Goal: Communication & Community: Answer question/provide support

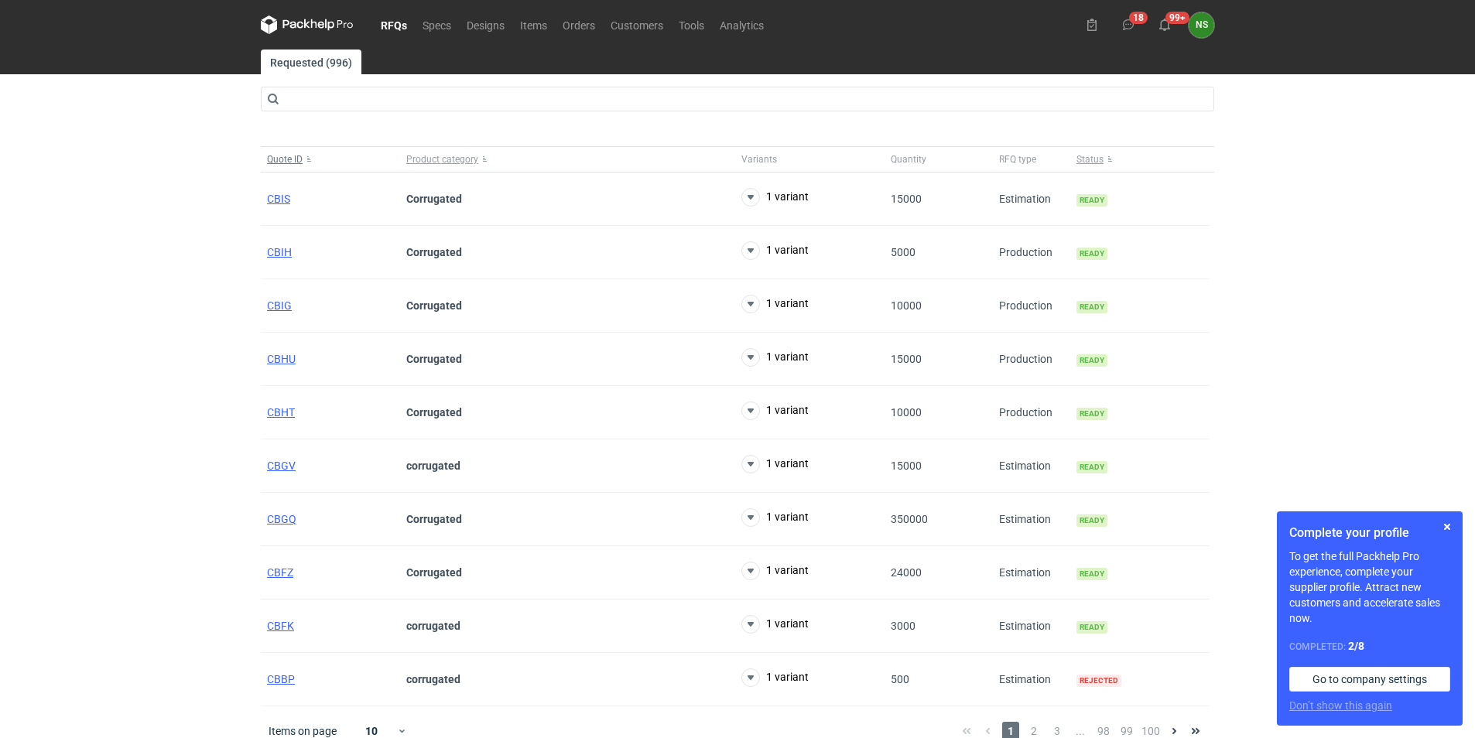
scroll to position [18, 0]
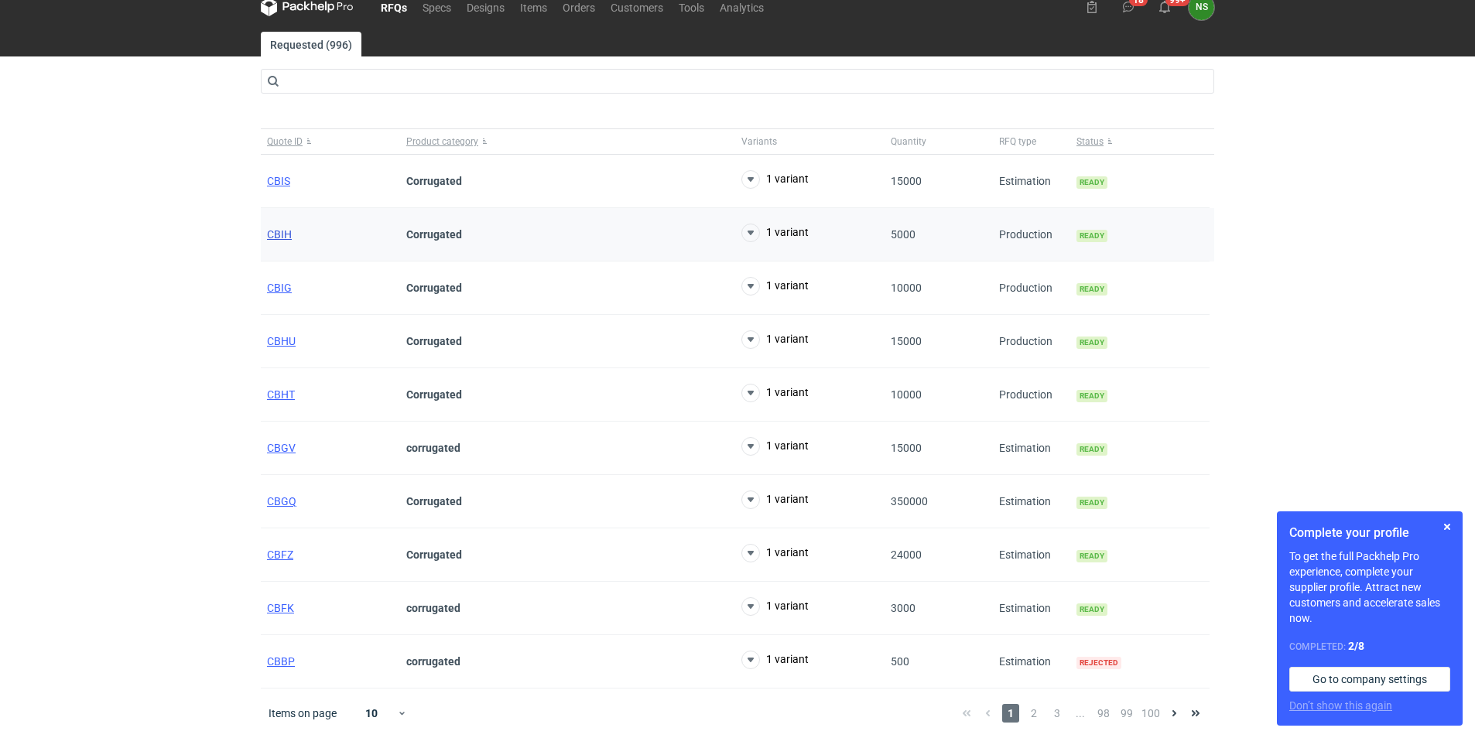
click at [289, 234] on span "CBIH" at bounding box center [279, 234] width 25 height 12
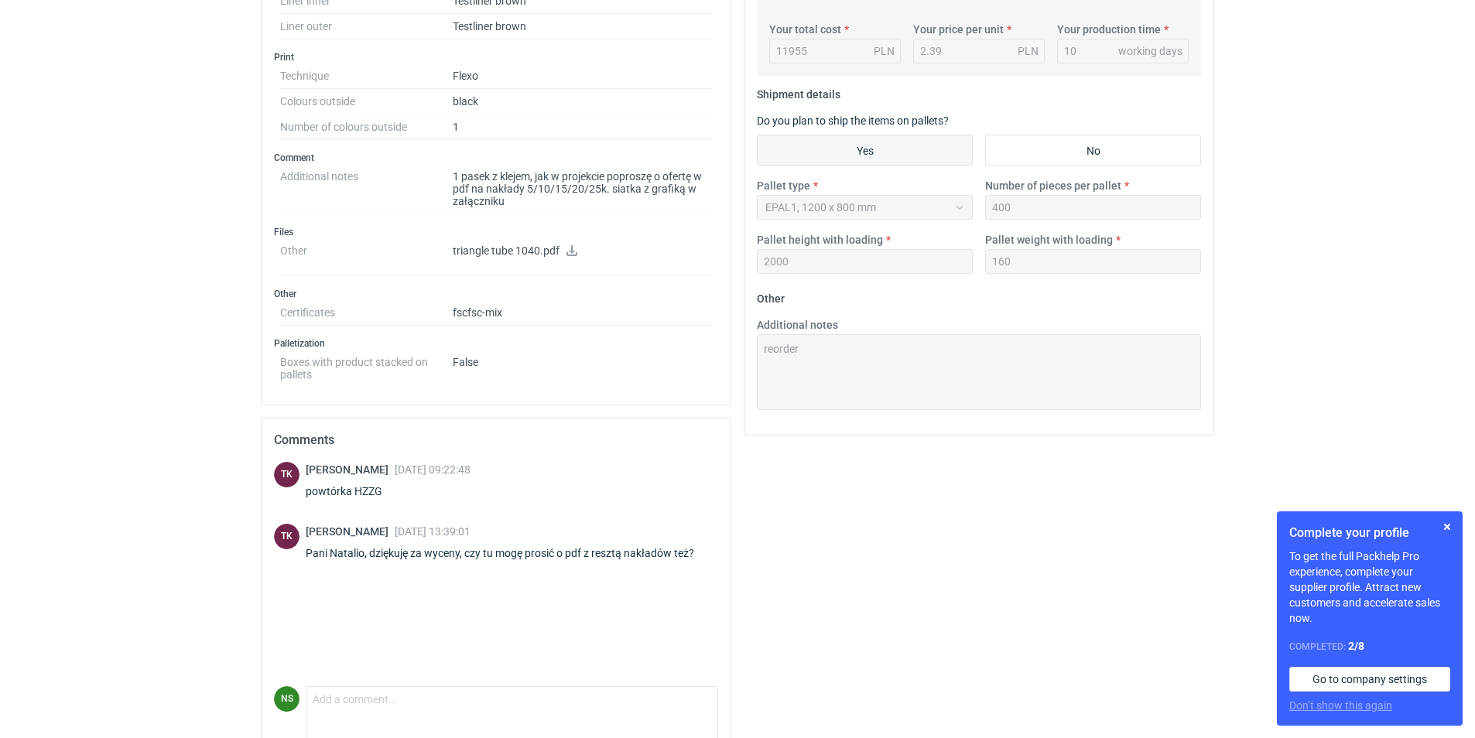
scroll to position [645, 0]
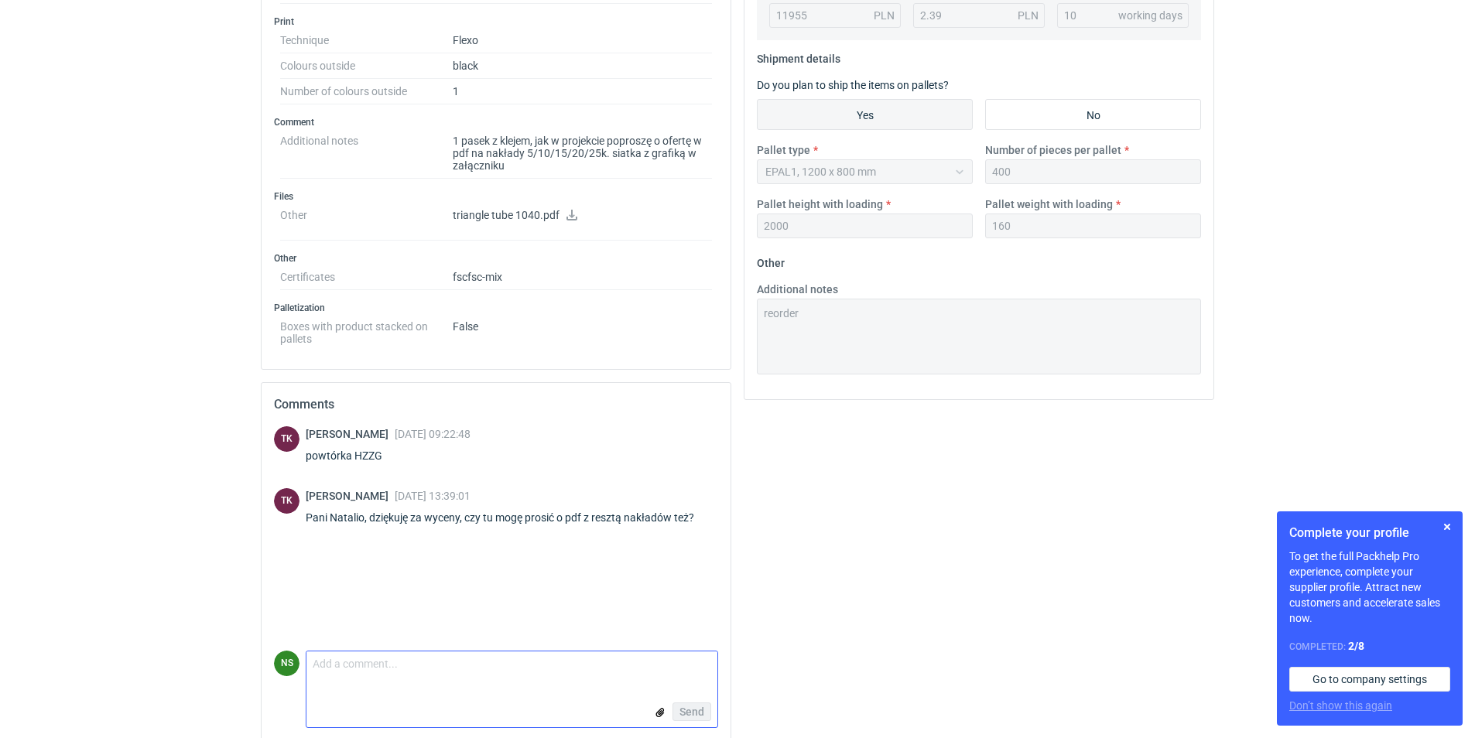
click at [663, 712] on input "file" at bounding box center [660, 713] width 12 height 16
click at [417, 608] on textarea "Comment message" at bounding box center [512, 612] width 411 height 33
type textarea "w załaczeniu :)"
click at [681, 704] on button "Send" at bounding box center [692, 712] width 39 height 19
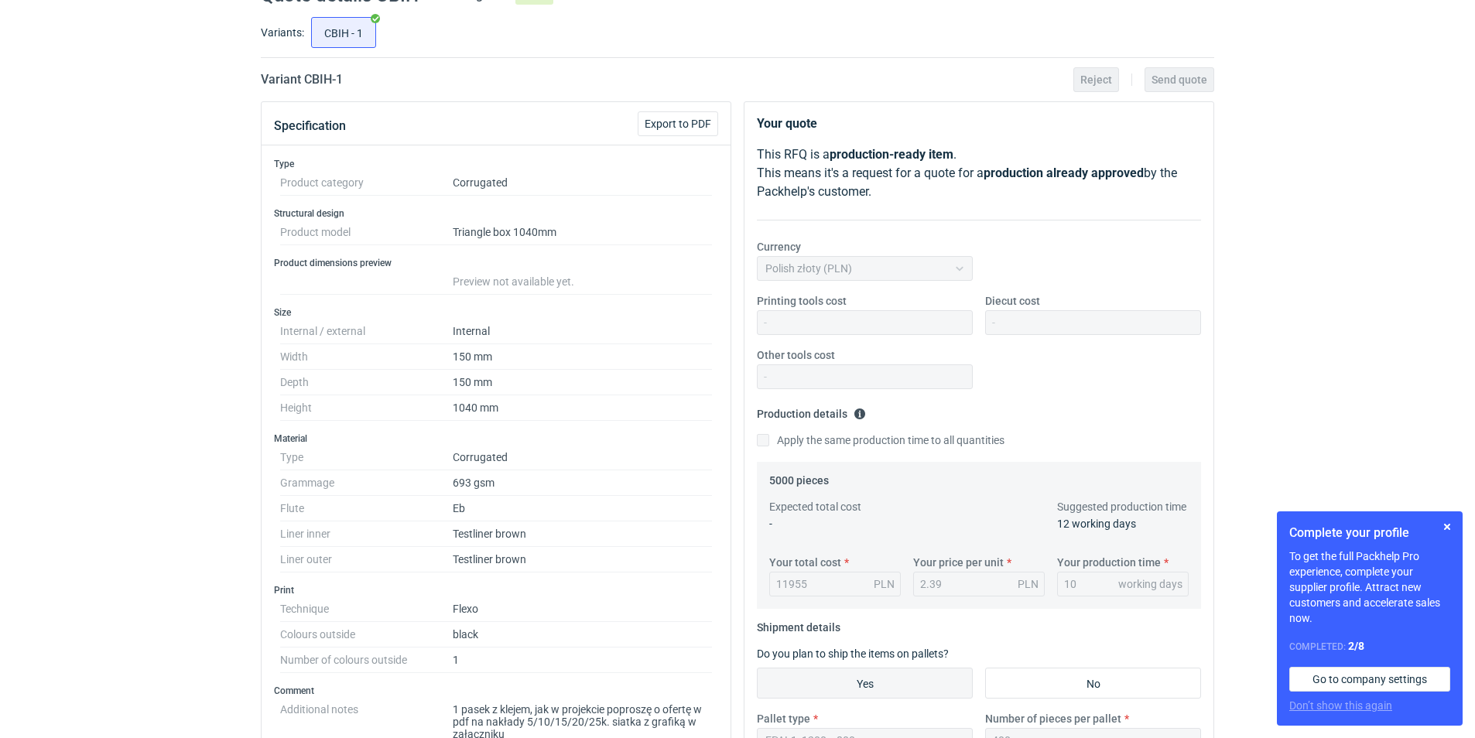
scroll to position [0, 0]
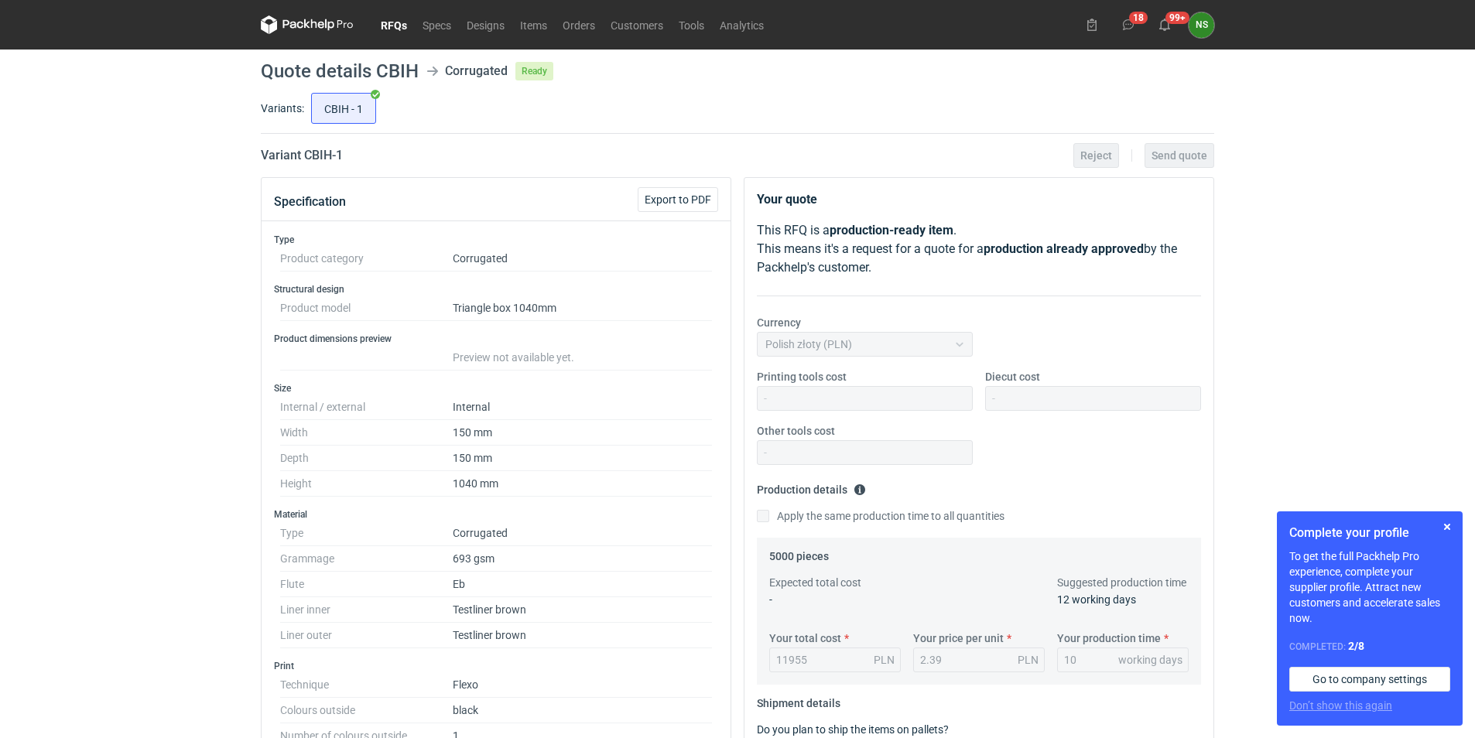
click at [396, 19] on link "RFQs" at bounding box center [394, 24] width 42 height 19
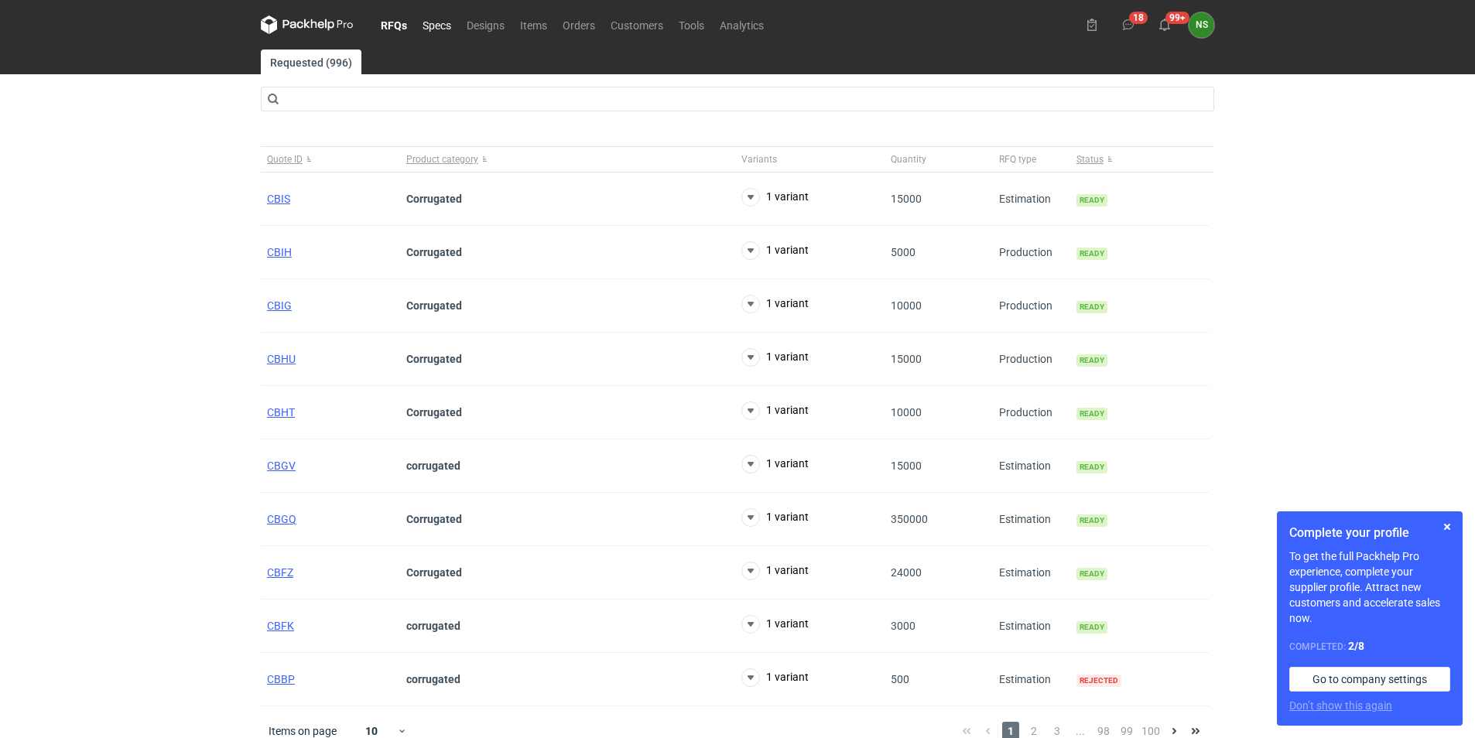
click at [423, 25] on link "Specs" at bounding box center [437, 24] width 44 height 19
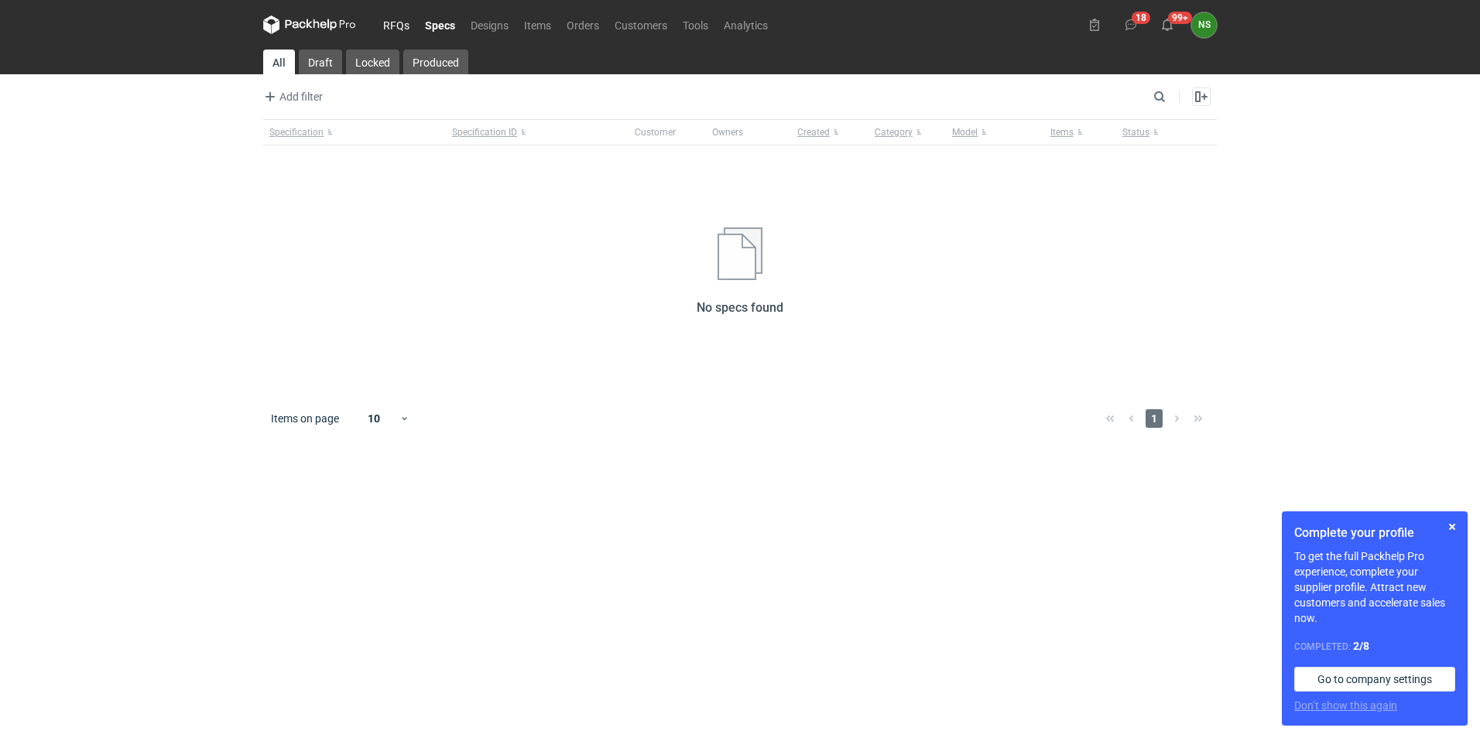
click at [402, 22] on link "RFQs" at bounding box center [396, 24] width 42 height 19
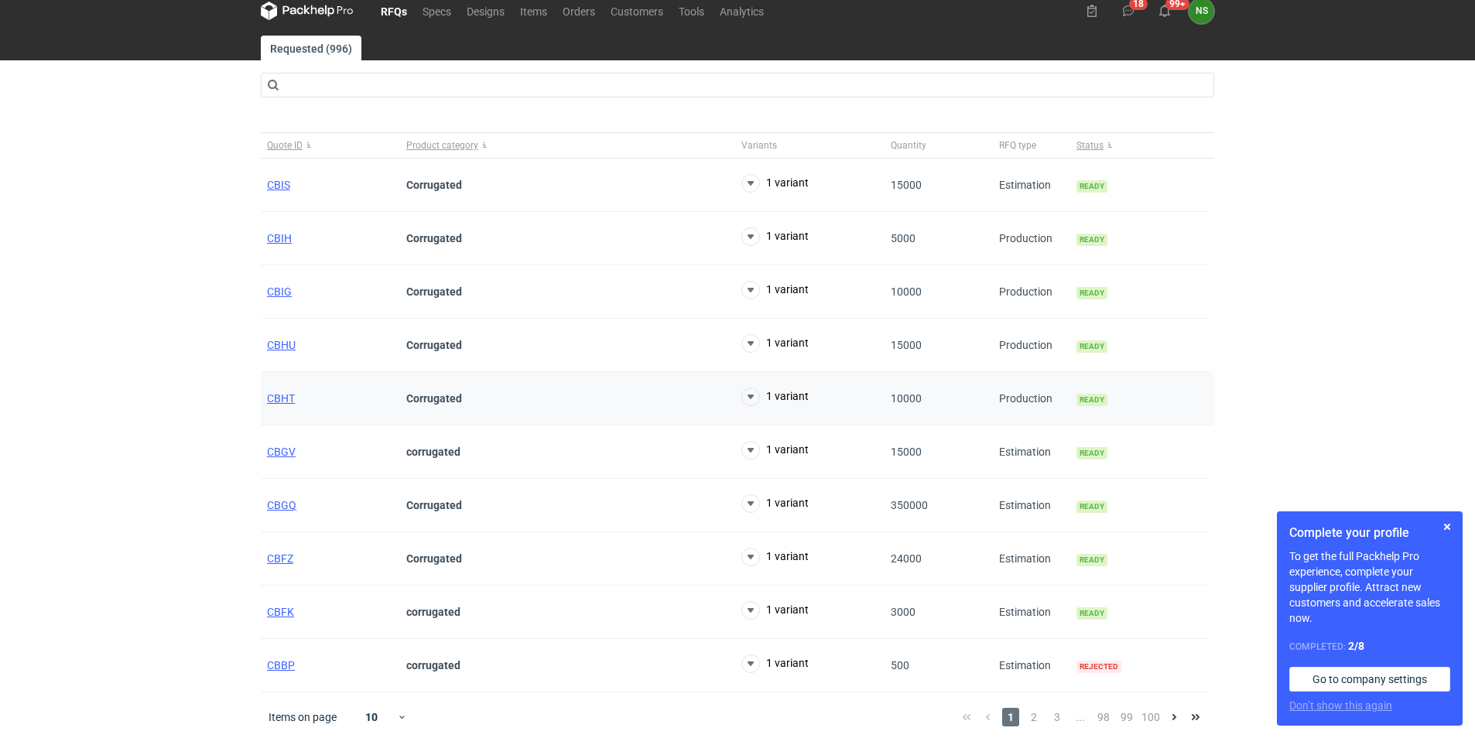
scroll to position [18, 0]
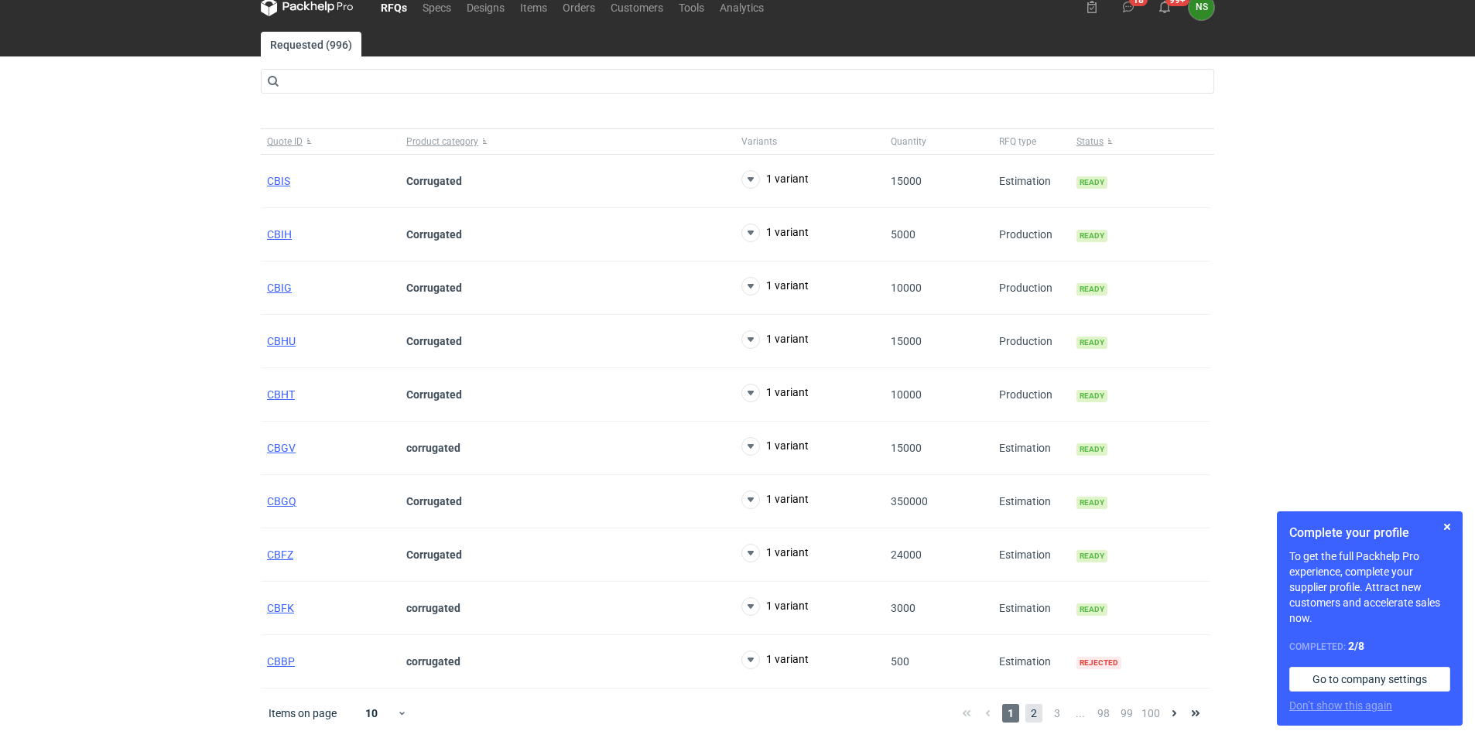
click at [1038, 712] on span "2" at bounding box center [1034, 713] width 17 height 19
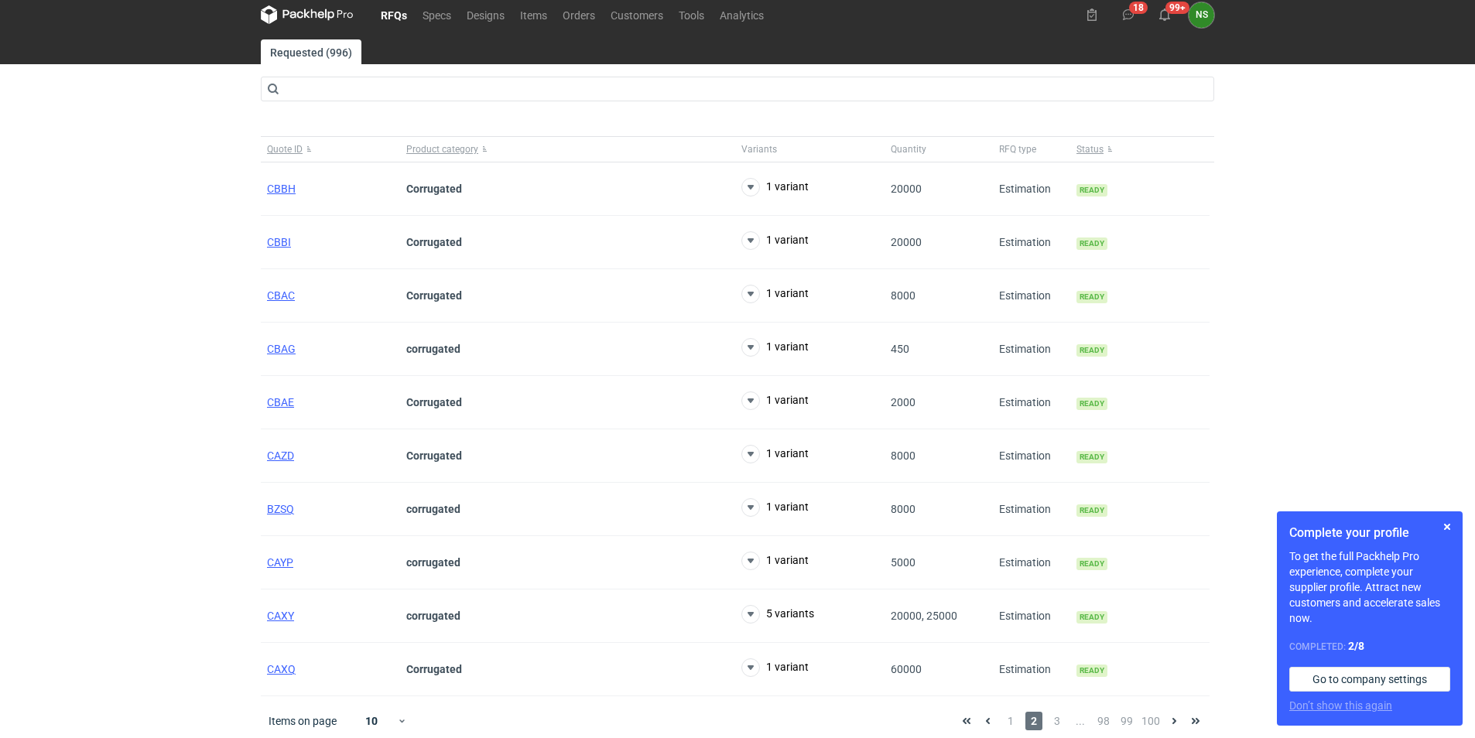
scroll to position [18, 0]
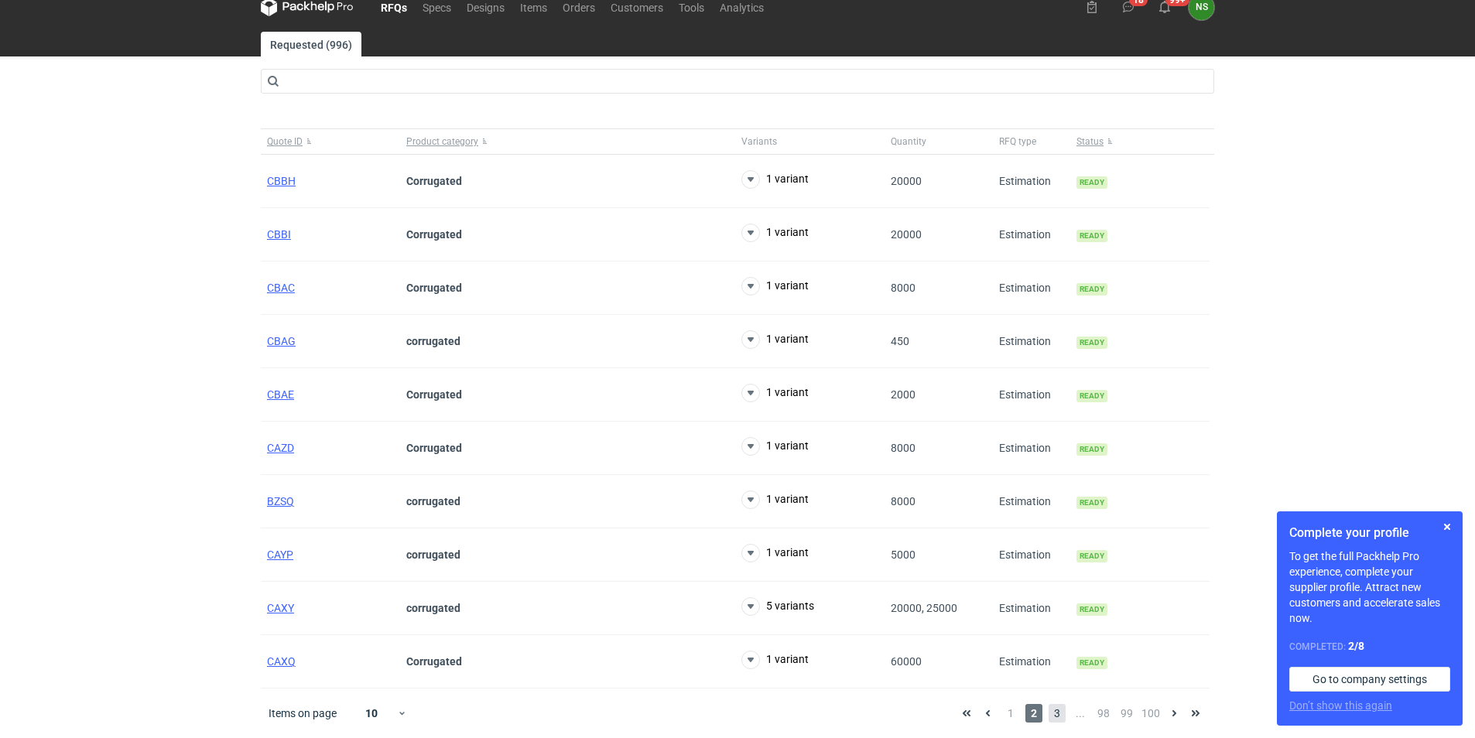
click at [1055, 714] on span "3" at bounding box center [1057, 713] width 17 height 19
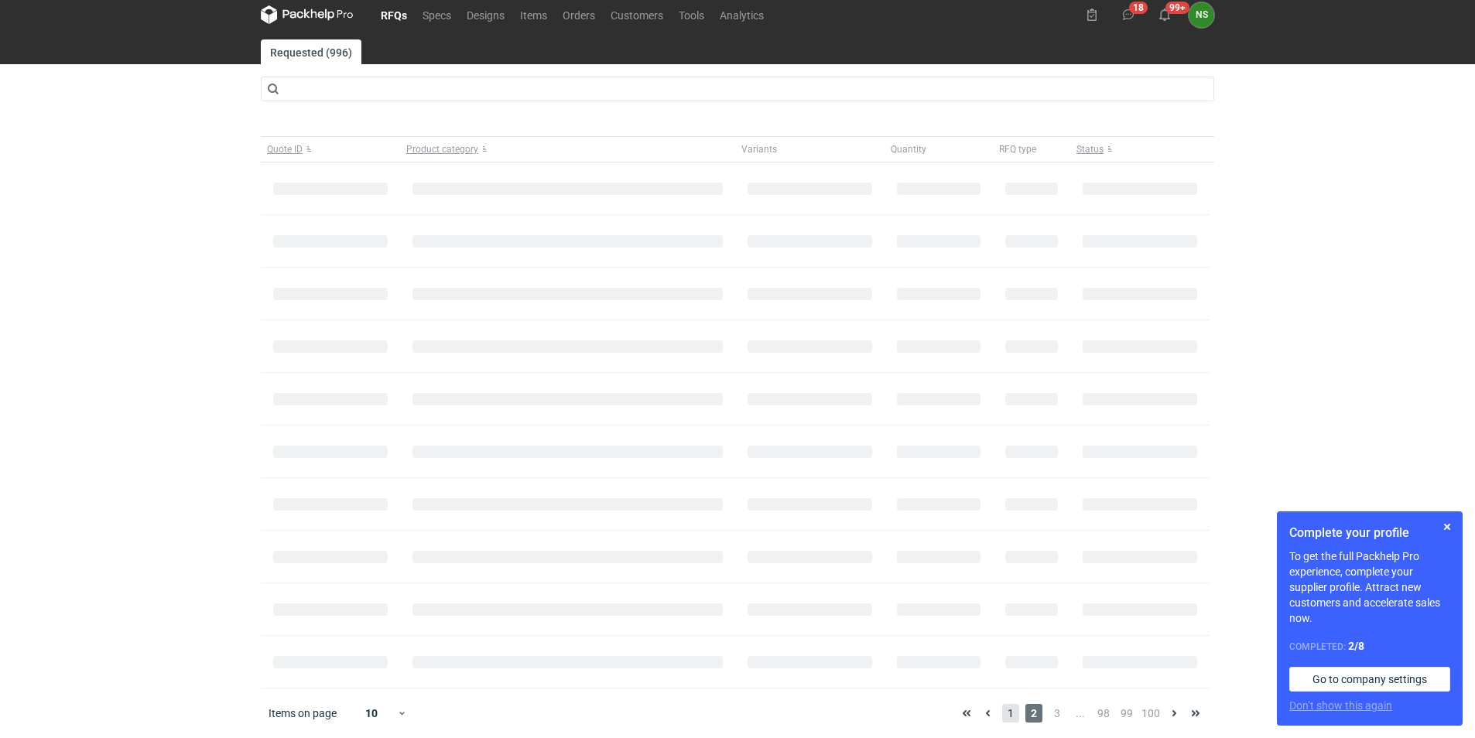
scroll to position [18, 0]
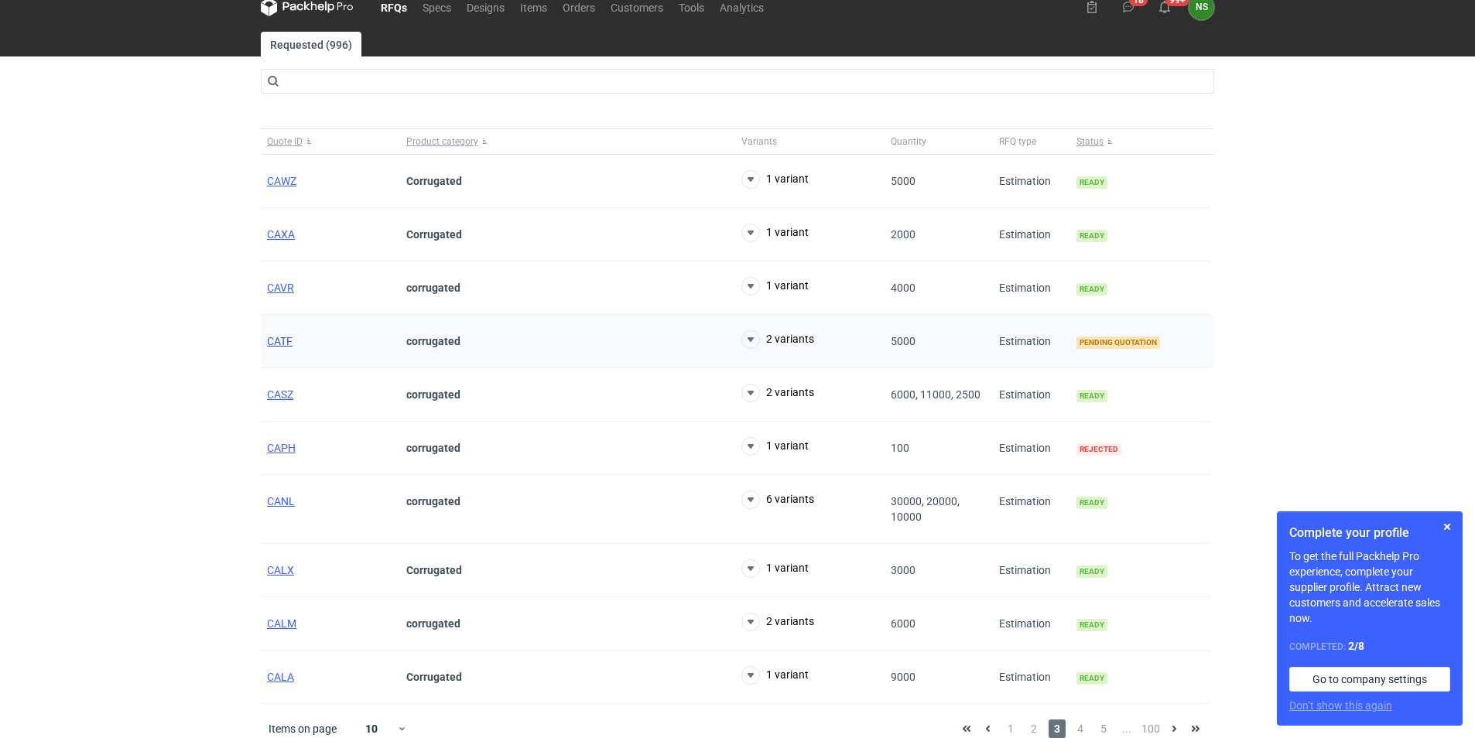
click at [278, 339] on span "CATF" at bounding box center [280, 341] width 26 height 12
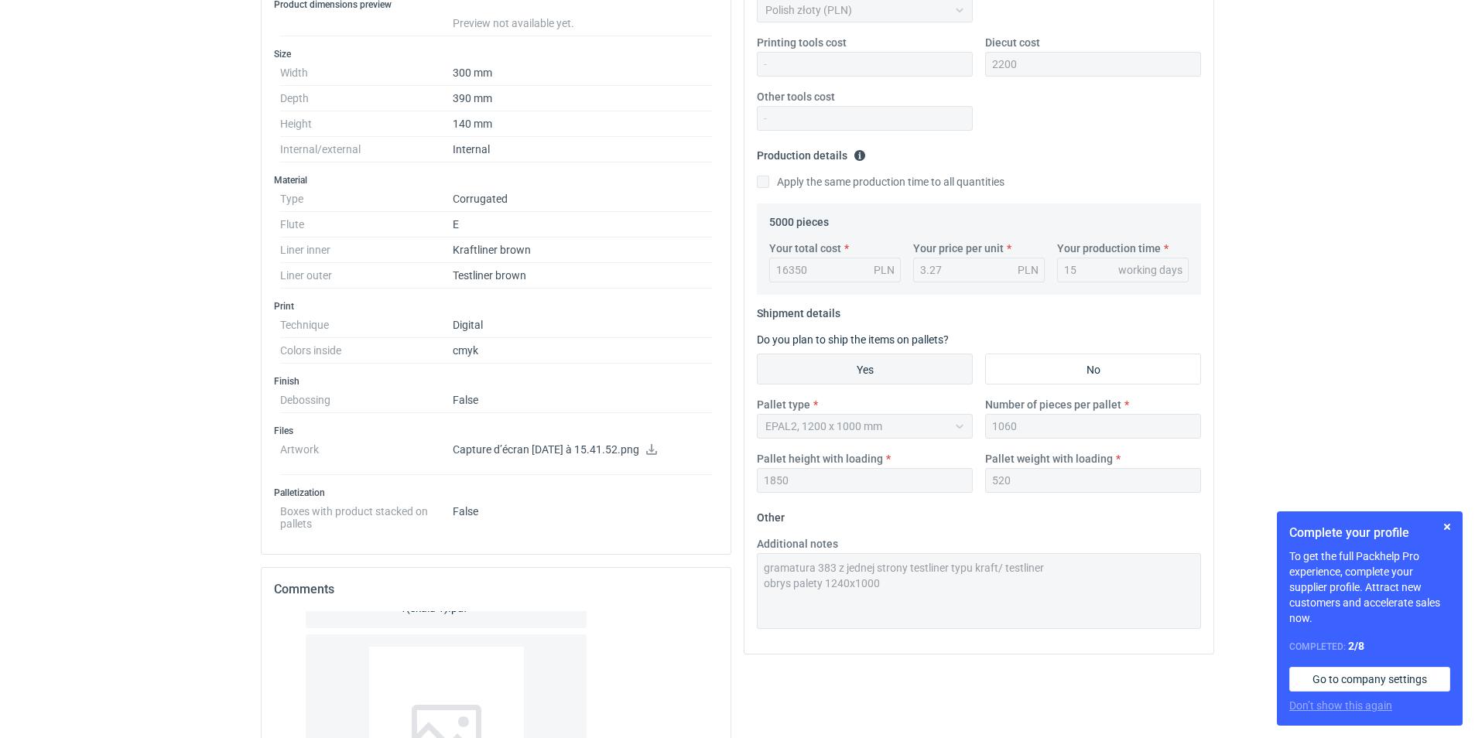
scroll to position [35, 0]
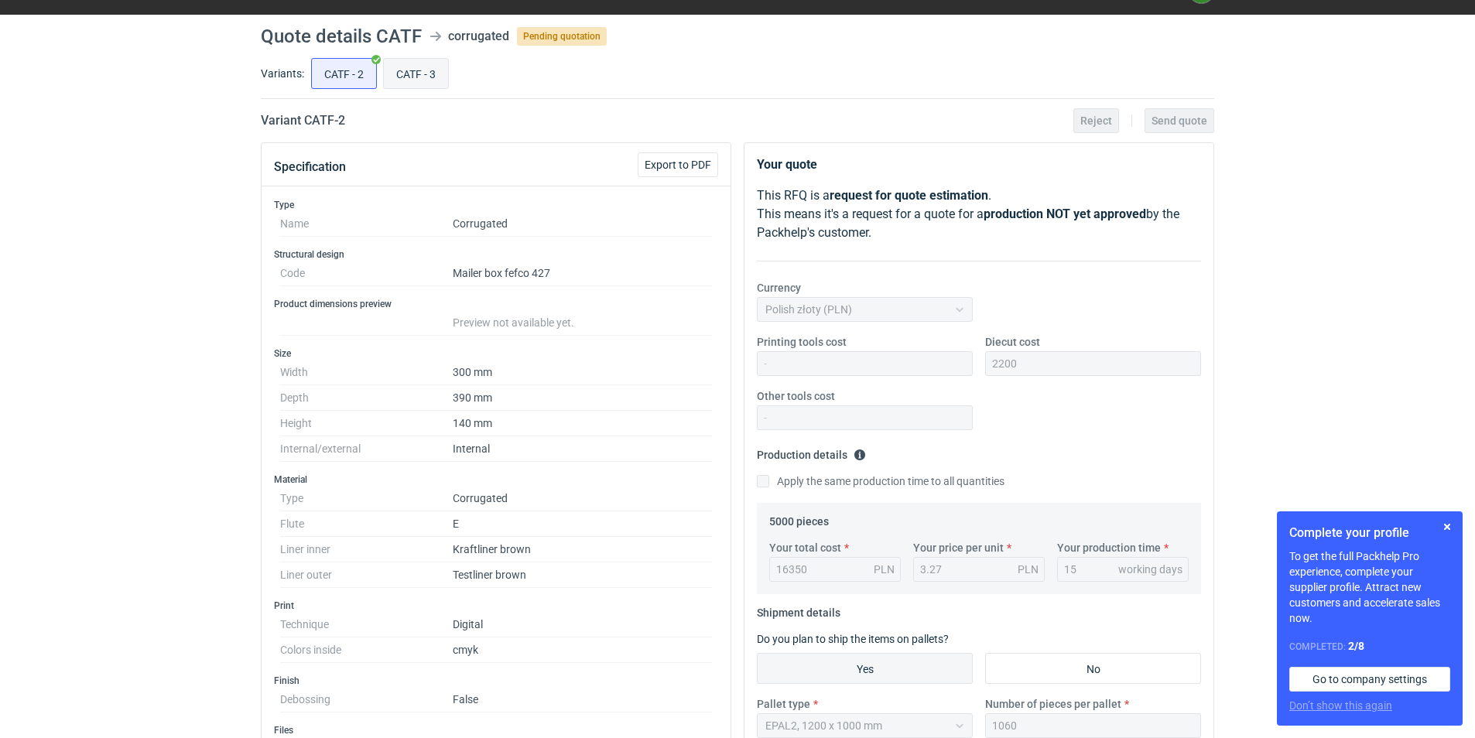
click at [417, 66] on input "CATF - 3" at bounding box center [416, 73] width 64 height 29
radio input "true"
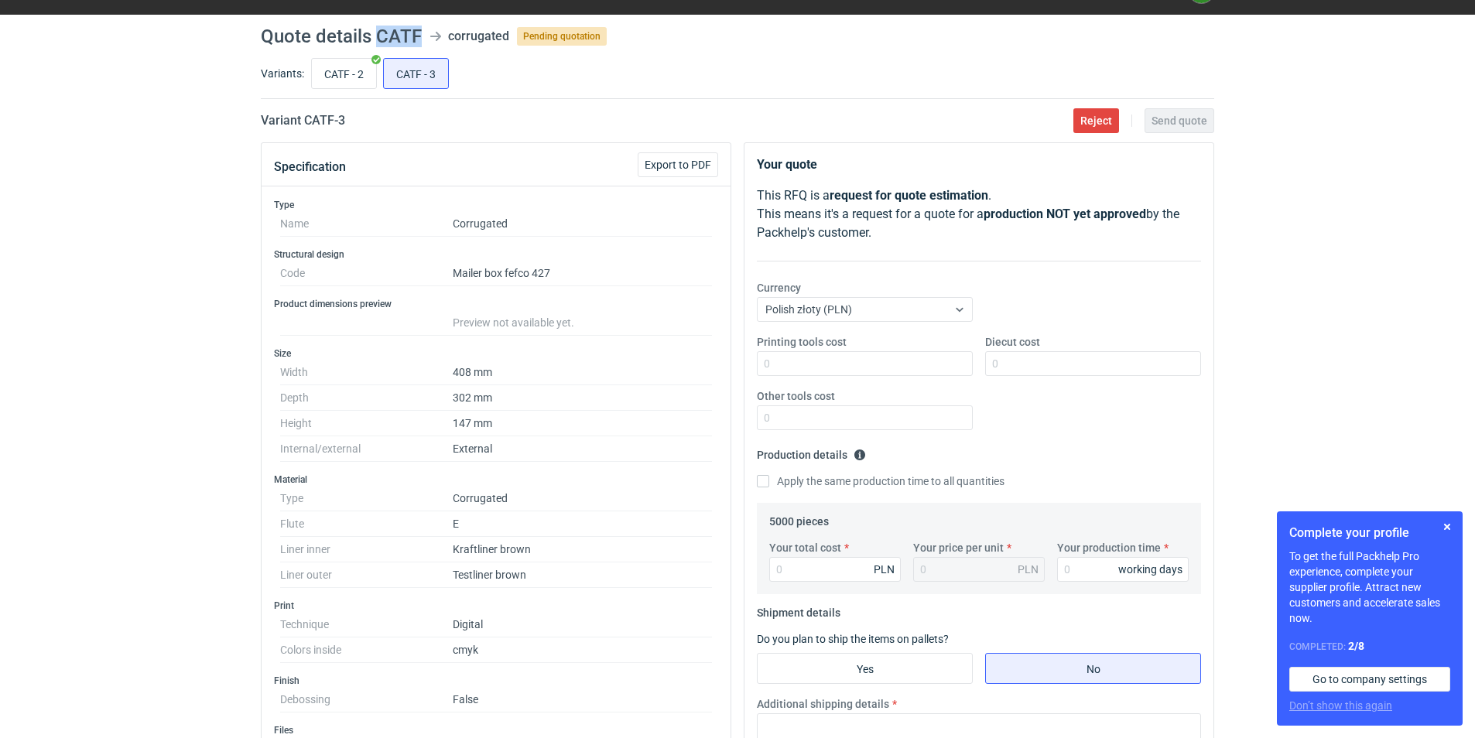
drag, startPoint x: 377, startPoint y: 31, endPoint x: 419, endPoint y: 39, distance: 42.5
click at [419, 39] on h1 "Quote details CATF" at bounding box center [341, 36] width 161 height 19
copy h1 "CATF"
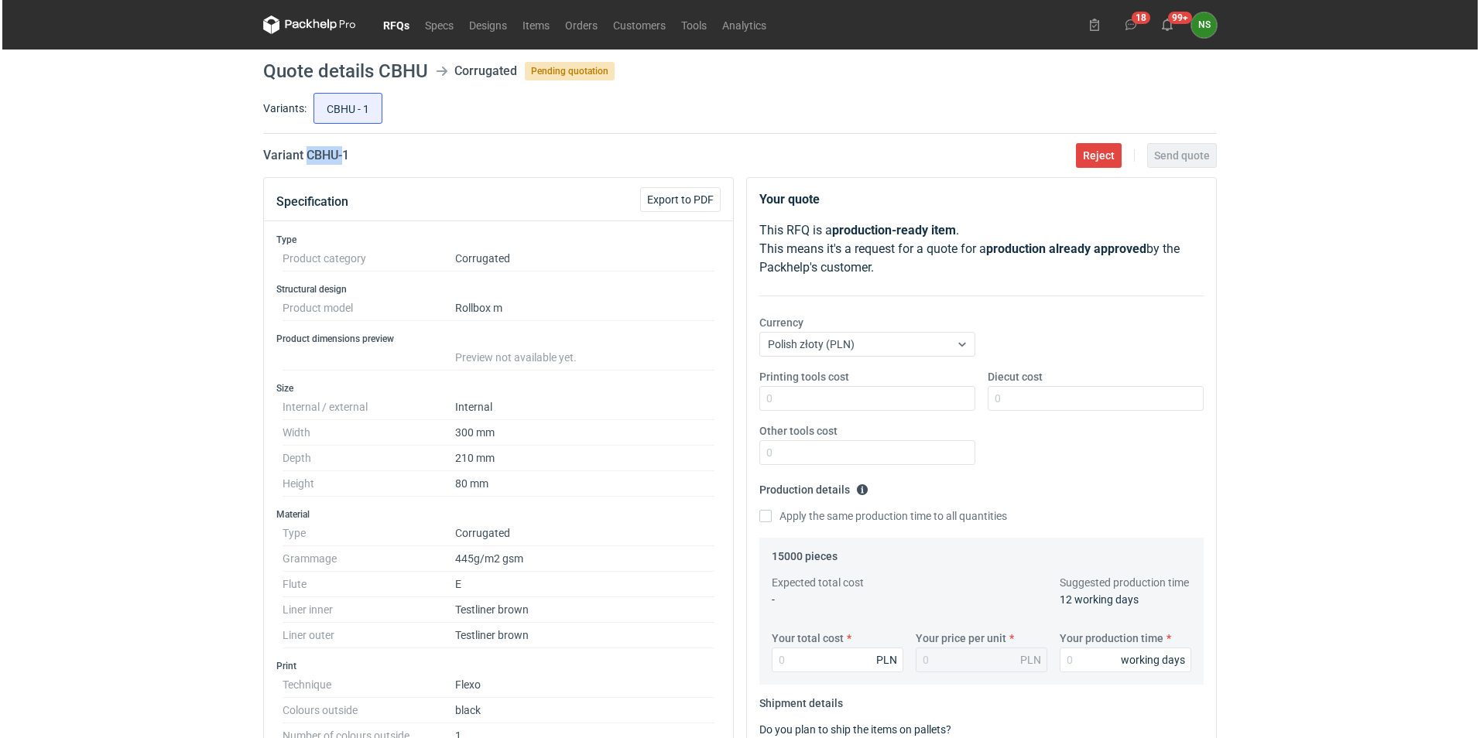
scroll to position [67, 0]
click at [320, 24] on icon at bounding box center [307, 24] width 93 height 19
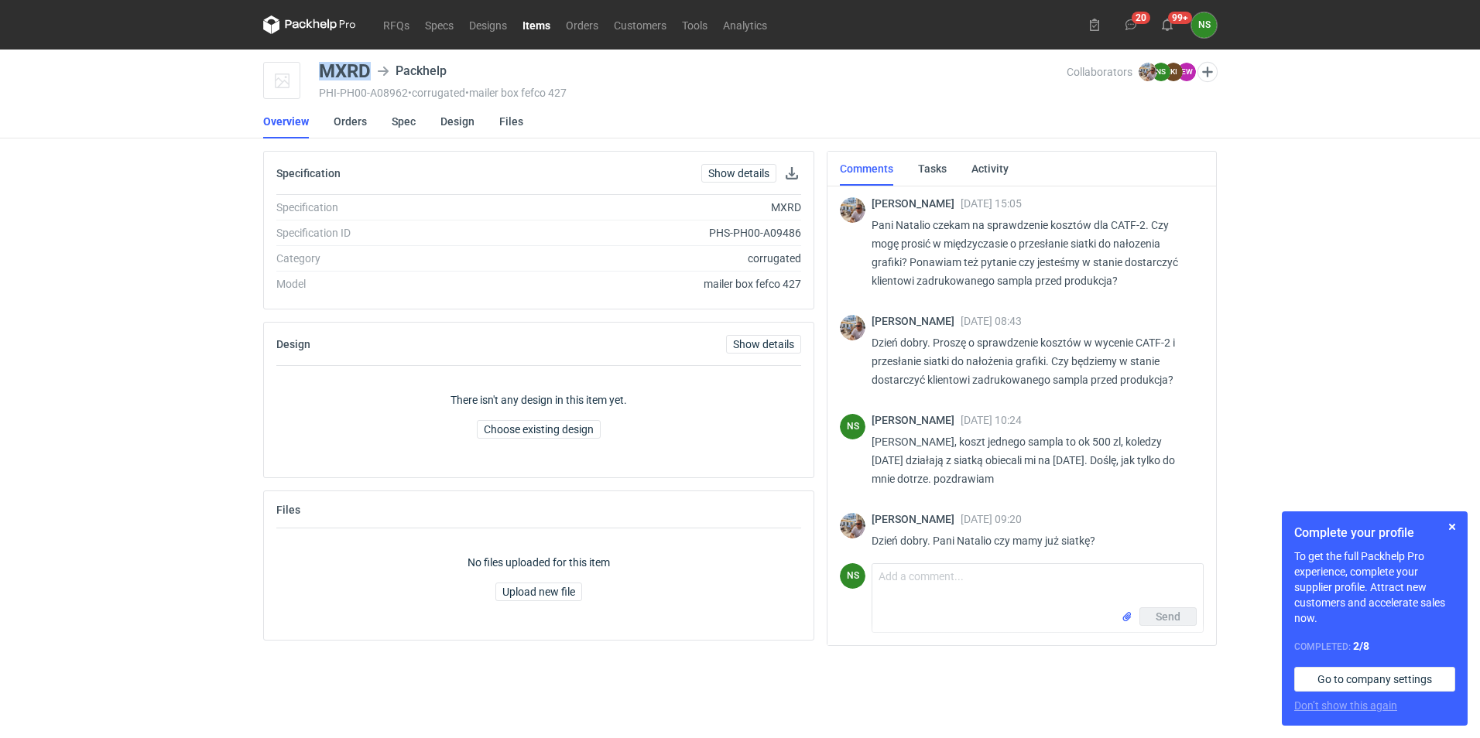
scroll to position [1493, 0]
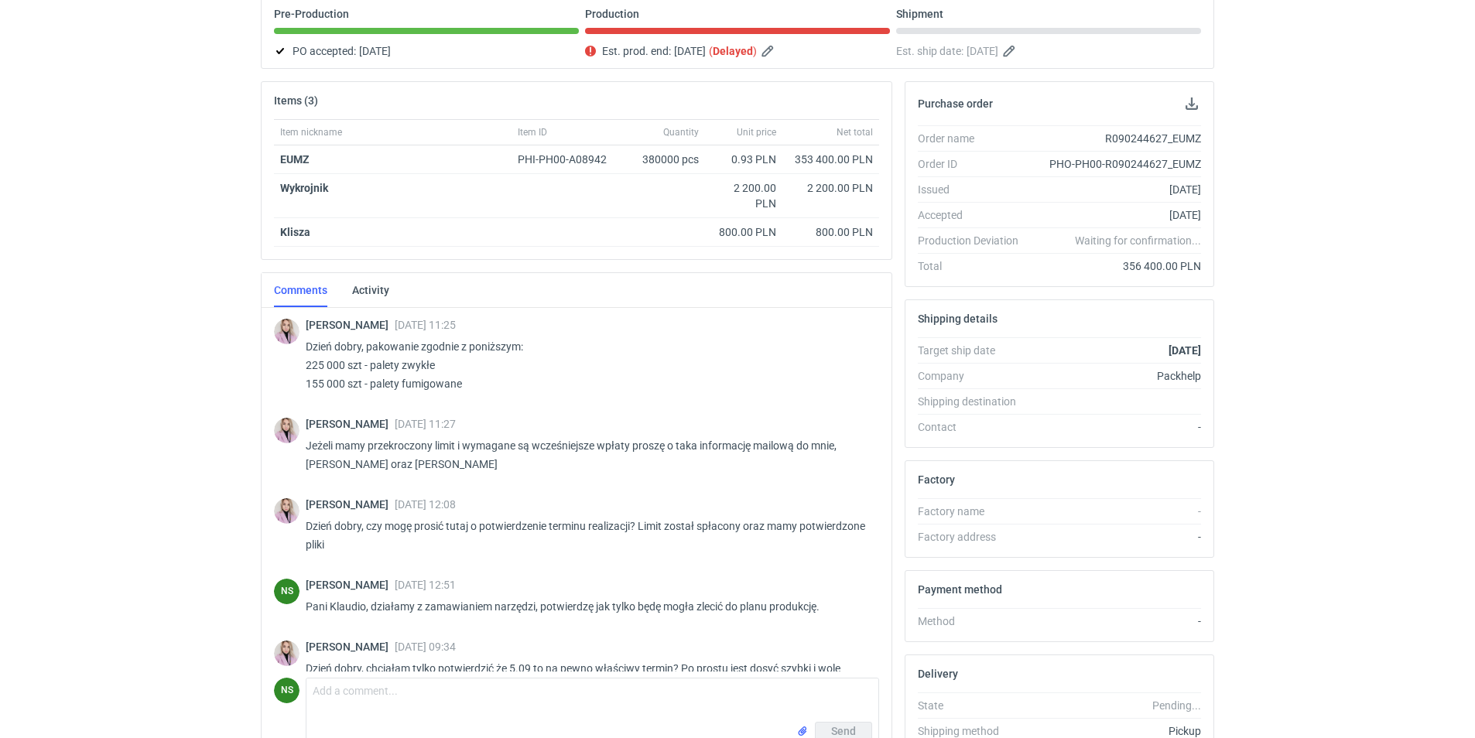
scroll to position [1178, 0]
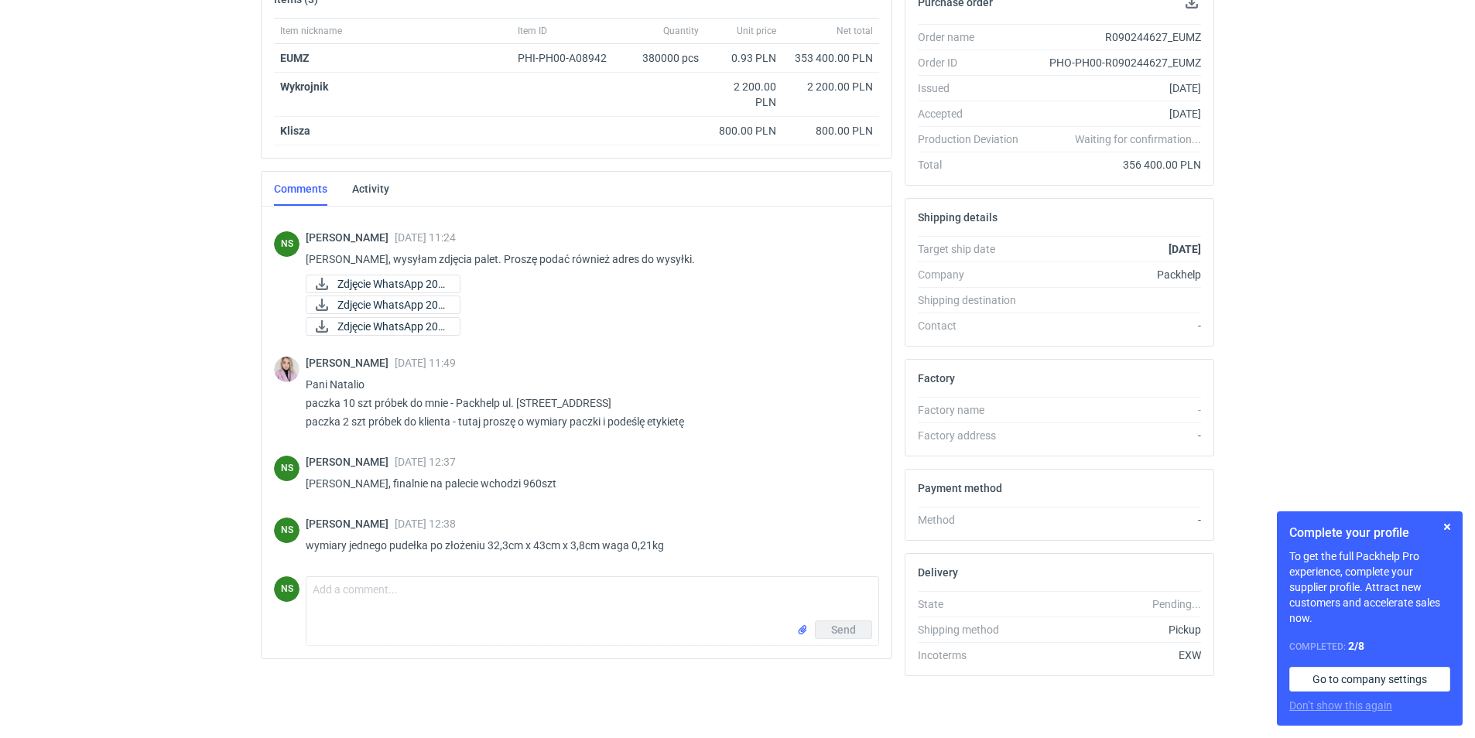
scroll to position [1178, 0]
